Goal: Information Seeking & Learning: Learn about a topic

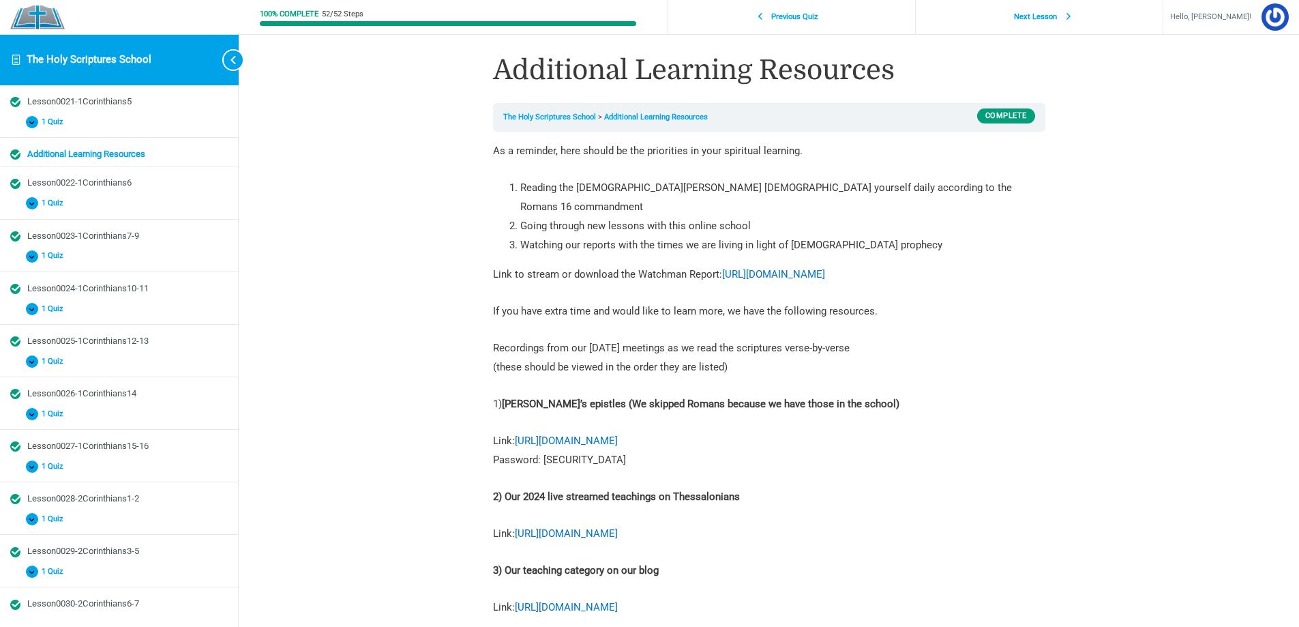
scroll to position [104, 0]
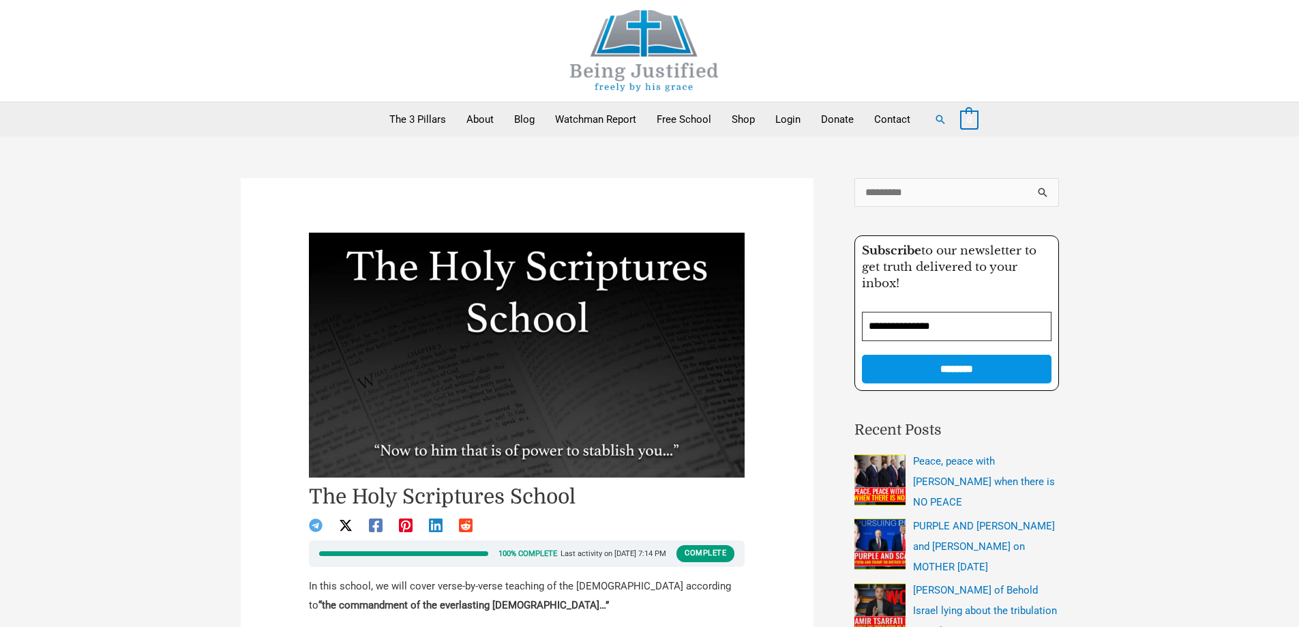
scroll to position [750, 0]
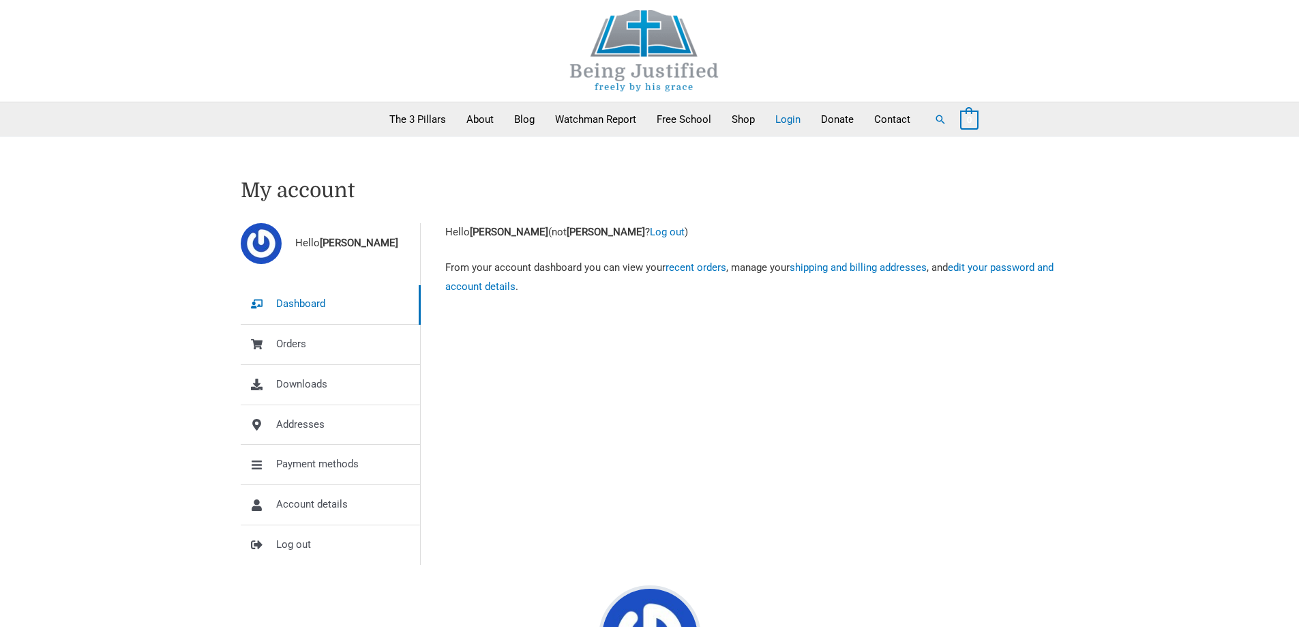
scroll to position [546, 0]
click at [685, 230] on link "Log out" at bounding box center [667, 232] width 35 height 12
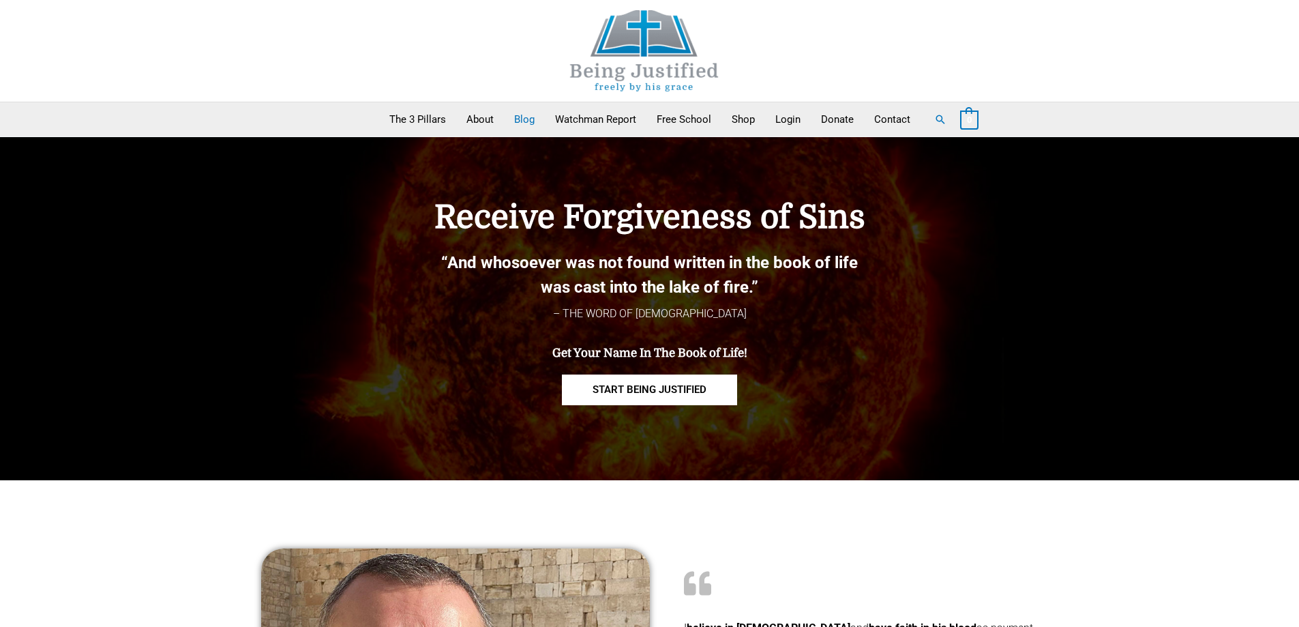
click at [520, 115] on link "Blog" at bounding box center [524, 119] width 41 height 34
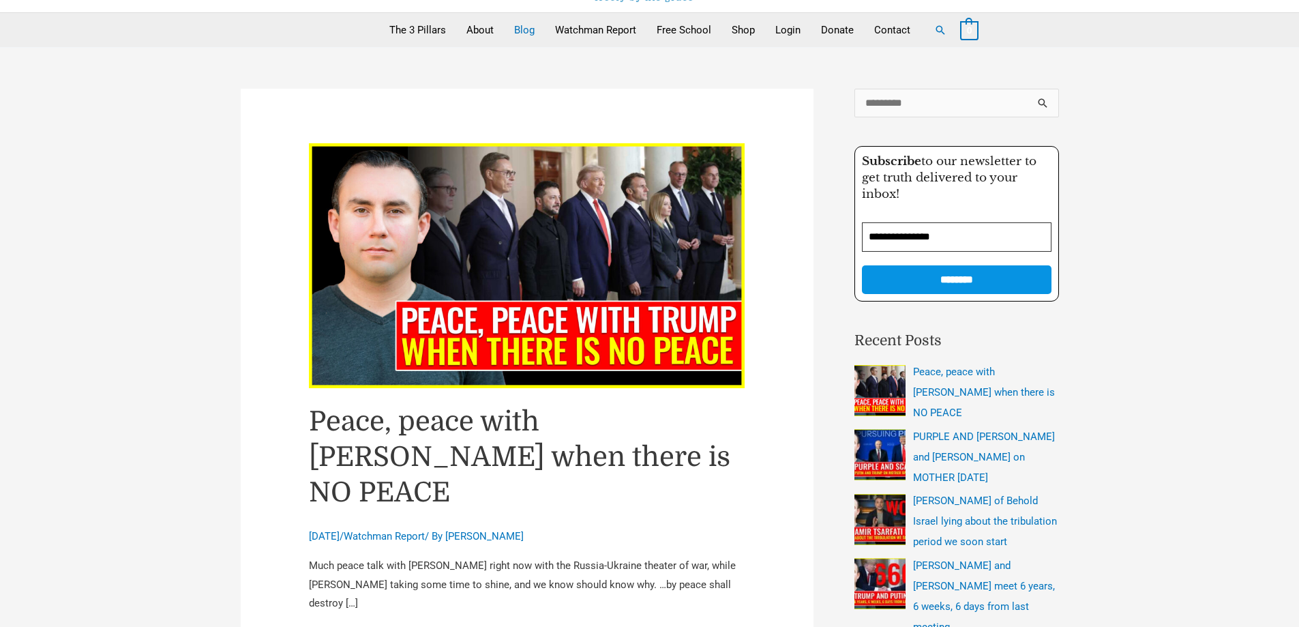
scroll to position [68, 0]
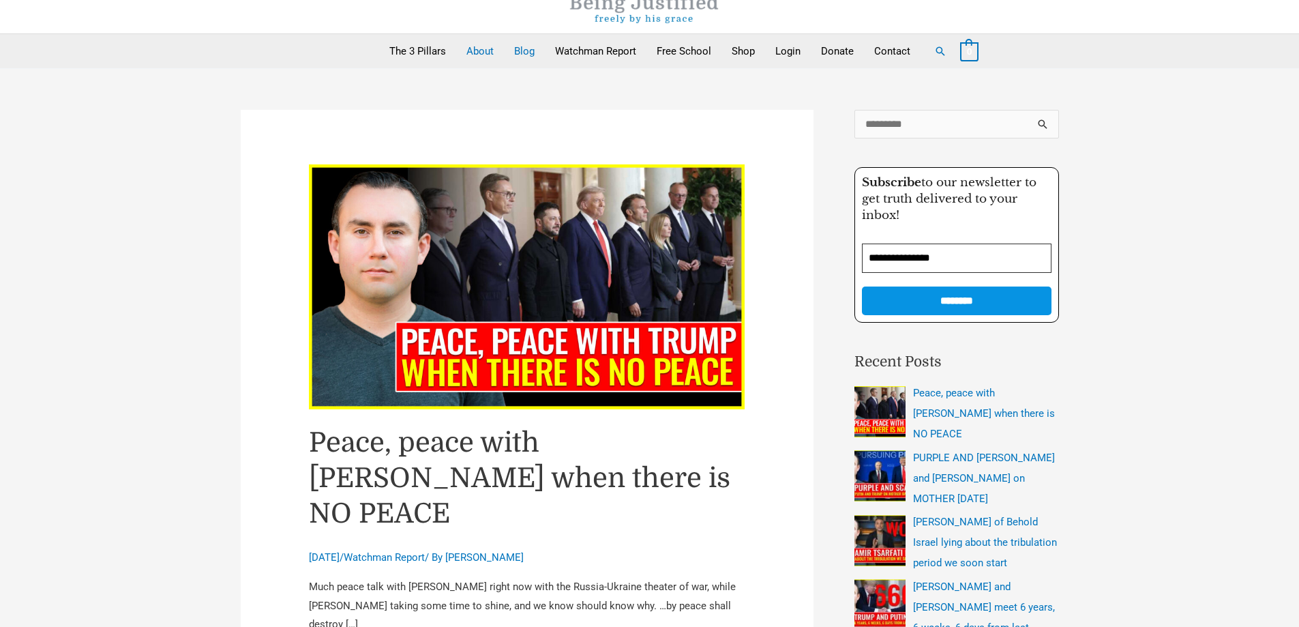
click at [480, 48] on link "About" at bounding box center [480, 51] width 48 height 34
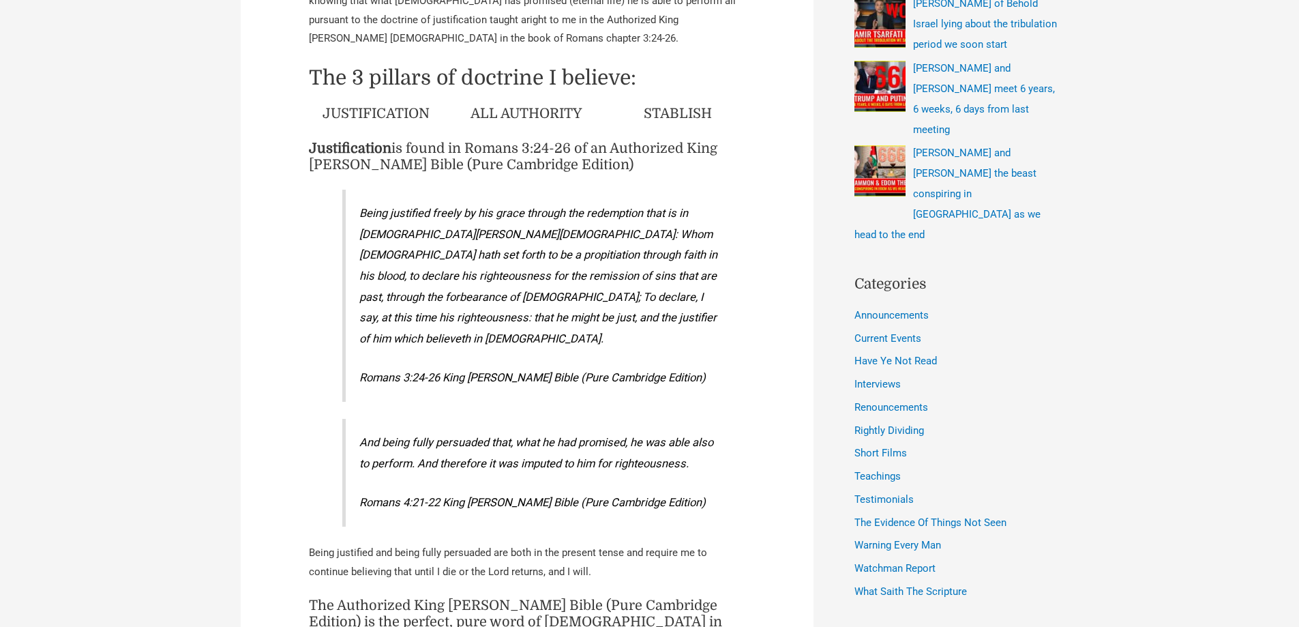
scroll to position [477, 0]
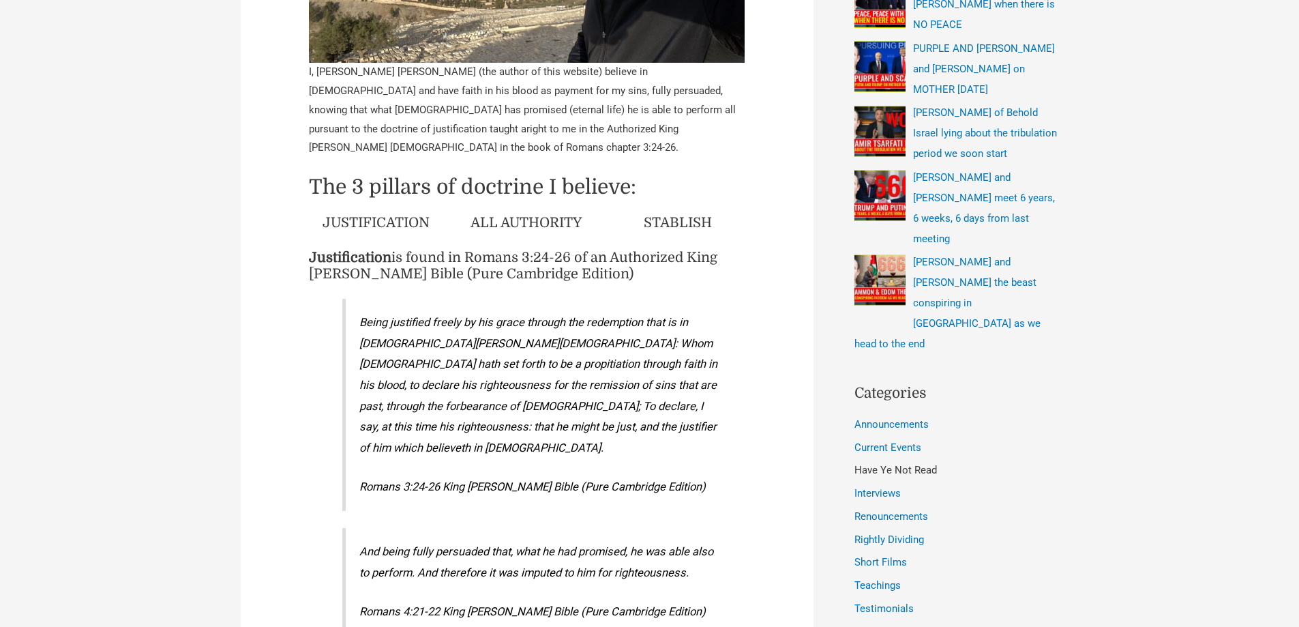
click at [877, 464] on link "Have Ye Not Read" at bounding box center [896, 470] width 83 height 12
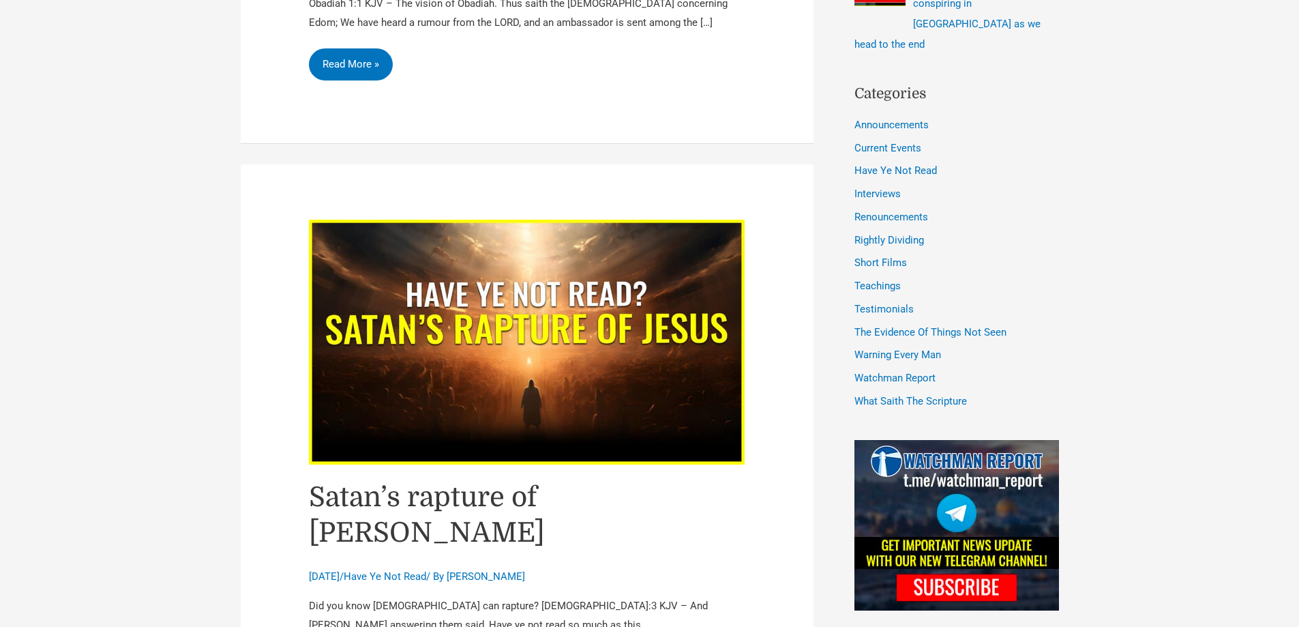
scroll to position [819, 0]
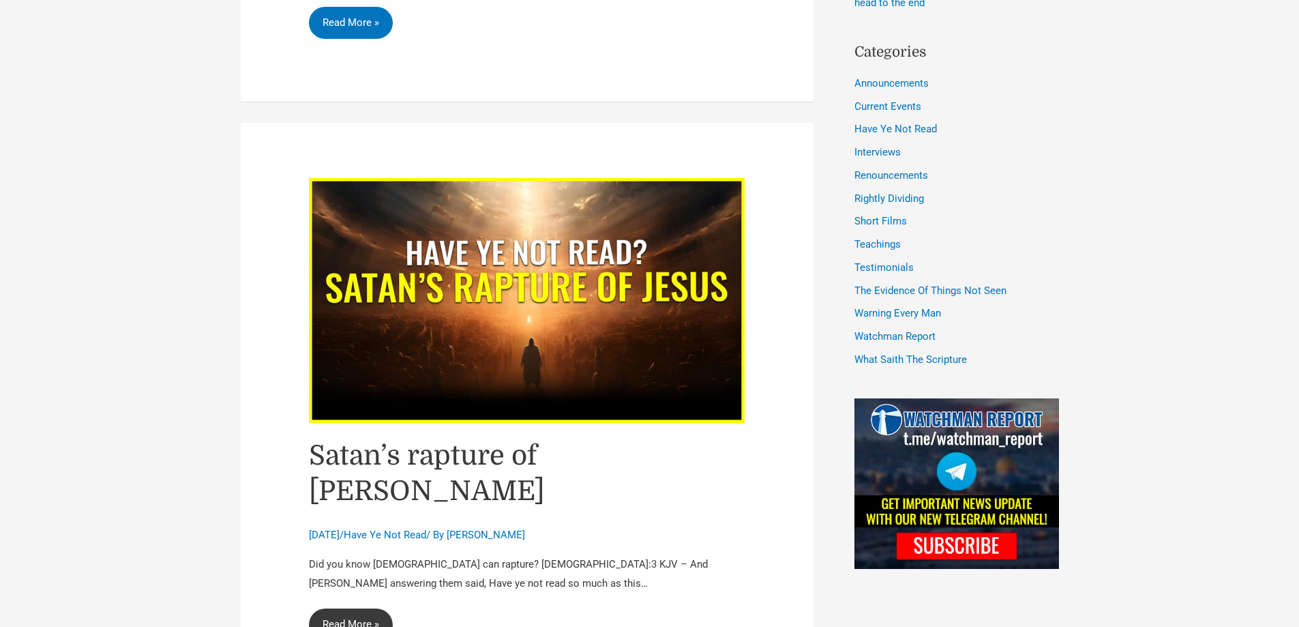
click at [348, 608] on link "[DEMOGRAPHIC_DATA]’s rapture of [DEMOGRAPHIC_DATA] Read More »" at bounding box center [351, 624] width 84 height 33
